Goal: Transaction & Acquisition: Purchase product/service

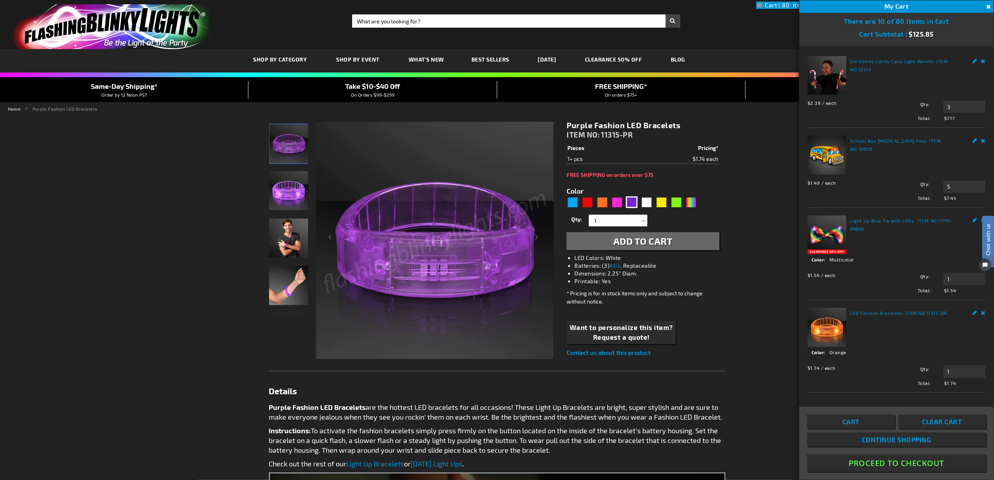
click at [657, 242] on span "Add to Cart" at bounding box center [642, 240] width 59 height 11
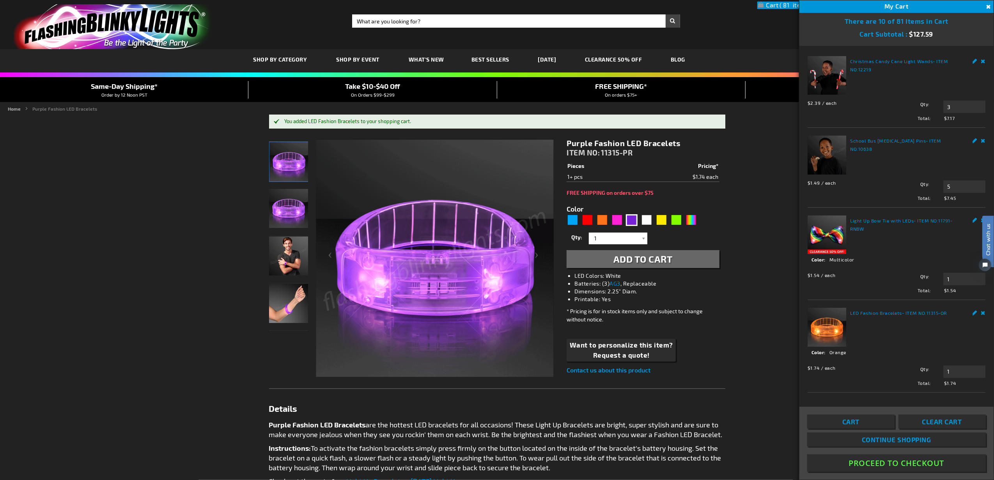
click at [864, 423] on link "Cart" at bounding box center [850, 422] width 87 height 14
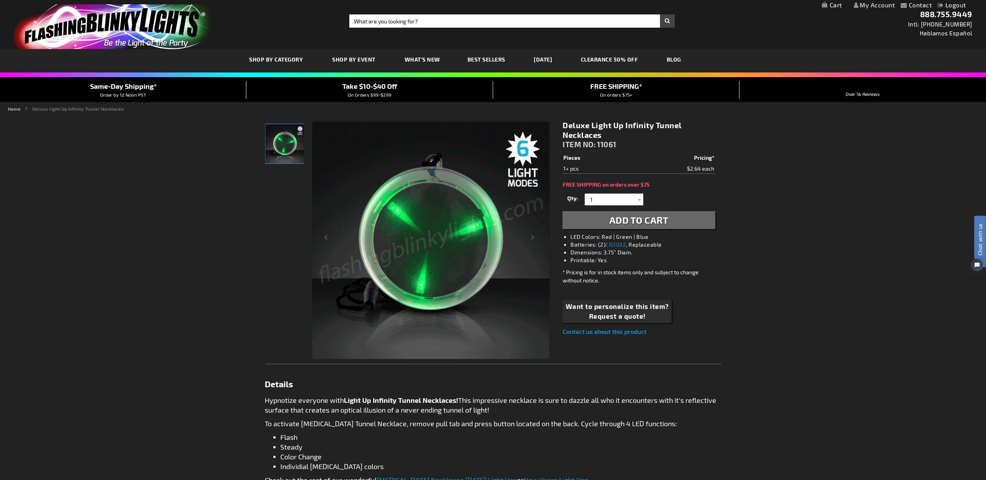
click at [636, 219] on span "Add to Cart" at bounding box center [638, 219] width 59 height 11
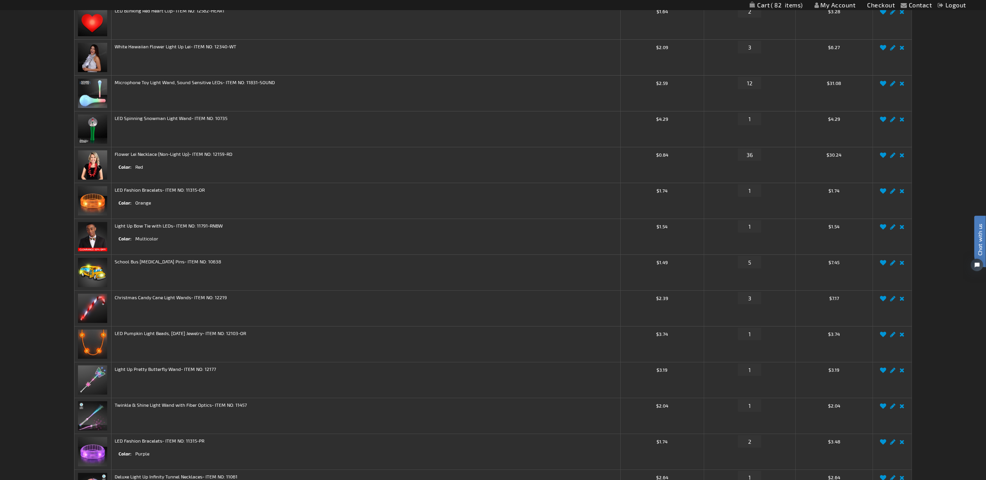
scroll to position [347, 0]
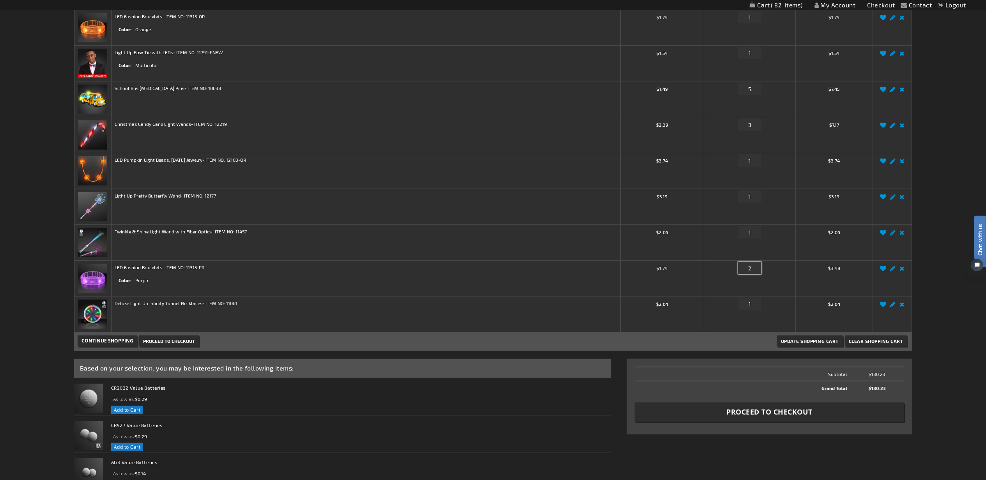
drag, startPoint x: 755, startPoint y: 272, endPoint x: 731, endPoint y: 270, distance: 23.9
click at [731, 270] on div "Qty 2" at bounding box center [749, 270] width 85 height 12
type input "1"
click at [829, 343] on span "Update Shopping Cart" at bounding box center [810, 340] width 58 height 5
